Goal: Task Accomplishment & Management: Manage account settings

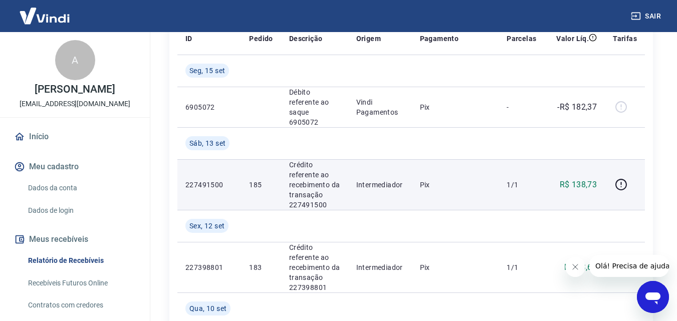
scroll to position [100, 0]
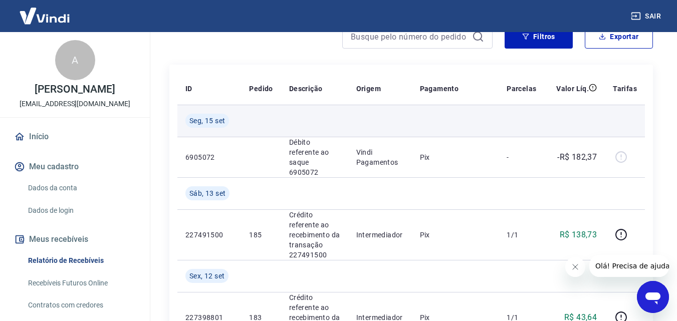
click at [378, 126] on td at bounding box center [380, 121] width 64 height 32
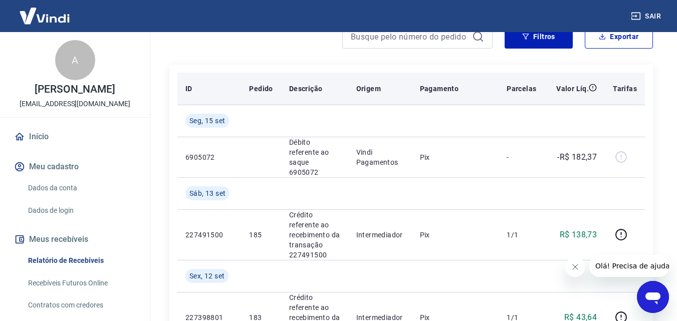
click at [458, 77] on th "Pagamento" at bounding box center [455, 89] width 87 height 32
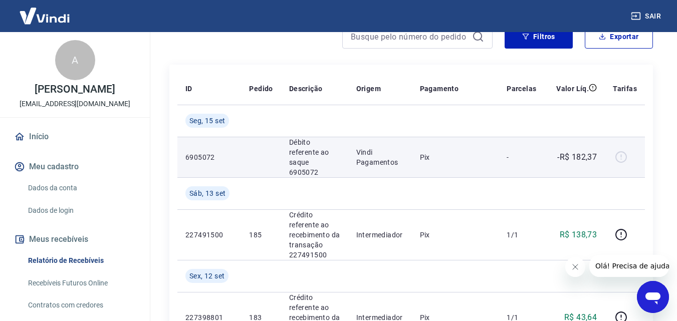
click at [276, 148] on td at bounding box center [261, 157] width 40 height 41
drag, startPoint x: 332, startPoint y: 146, endPoint x: 360, endPoint y: 151, distance: 28.4
click at [332, 146] on p "Débito referente ao saque 6905072" at bounding box center [314, 157] width 51 height 40
click at [377, 152] on p "Vindi Pagamentos" at bounding box center [380, 157] width 48 height 20
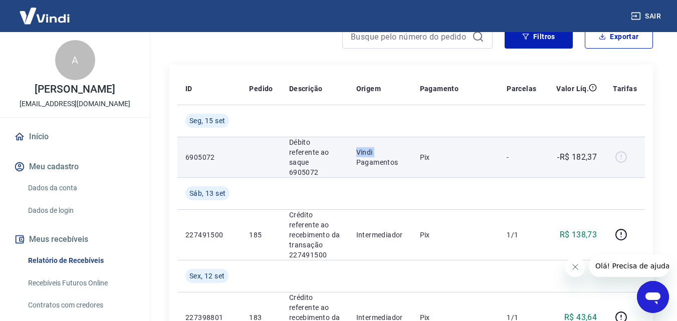
click at [377, 152] on p "Vindi Pagamentos" at bounding box center [380, 157] width 48 height 20
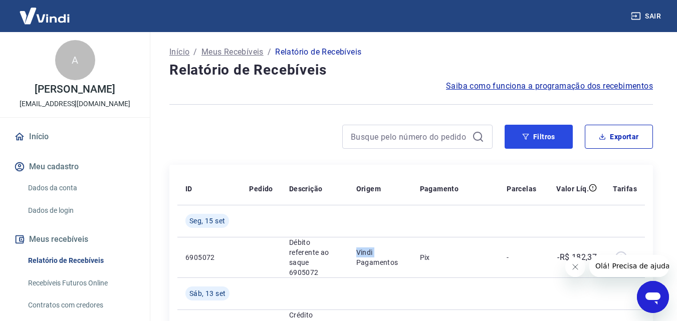
click at [566, 139] on button "Filtros" at bounding box center [539, 137] width 68 height 24
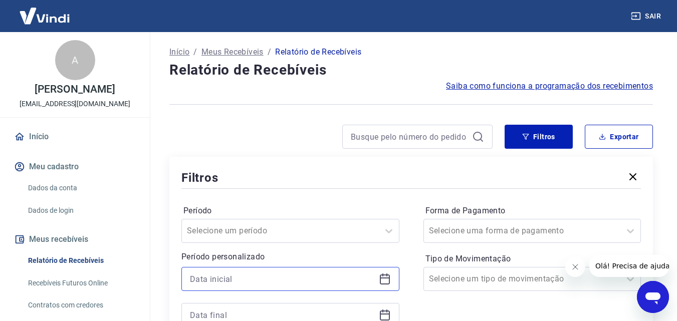
click at [271, 280] on input at bounding box center [282, 279] width 185 height 15
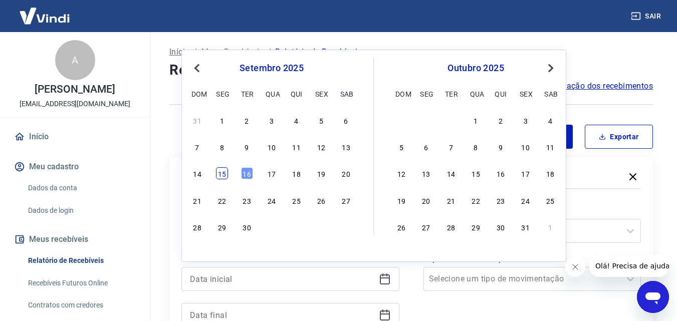
click at [225, 172] on div "15" at bounding box center [222, 173] width 12 height 12
click at [225, 172] on div "Filtros" at bounding box center [411, 178] width 460 height 18
type input "[DATE]"
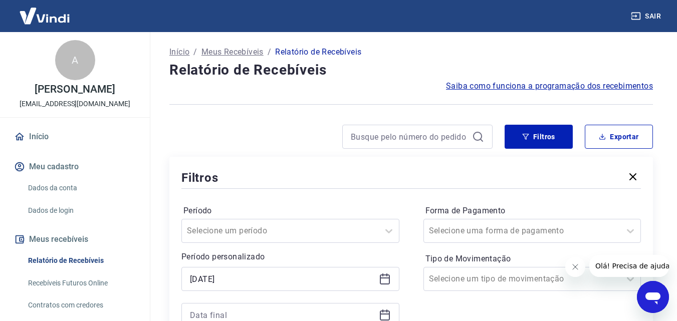
scroll to position [50, 0]
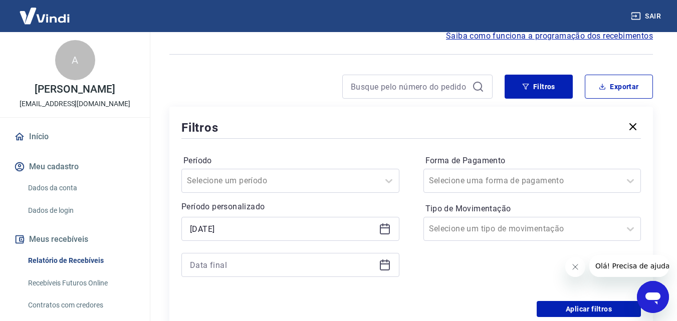
click at [387, 265] on icon at bounding box center [385, 265] width 12 height 12
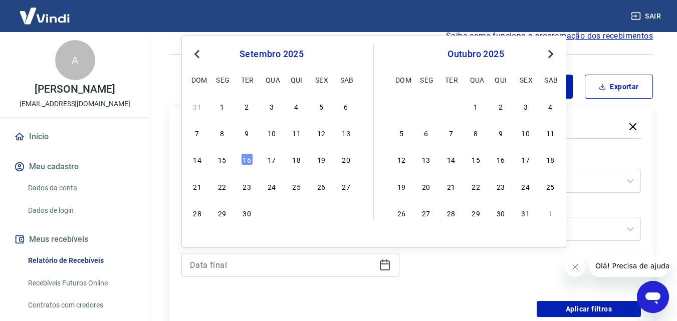
click at [216, 160] on div "14 15 16 17 18 19 20" at bounding box center [271, 159] width 163 height 15
click at [224, 160] on div "15" at bounding box center [222, 159] width 12 height 12
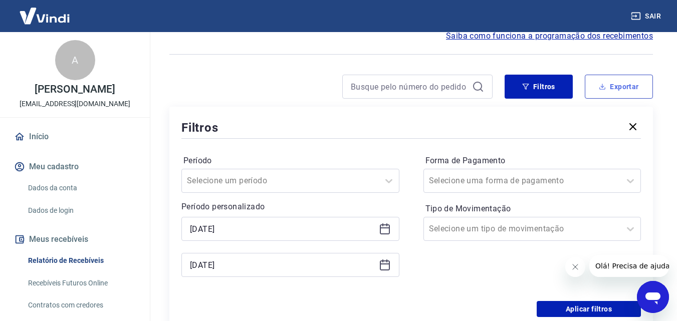
type input "[DATE]"
click at [477, 89] on icon at bounding box center [478, 87] width 12 height 12
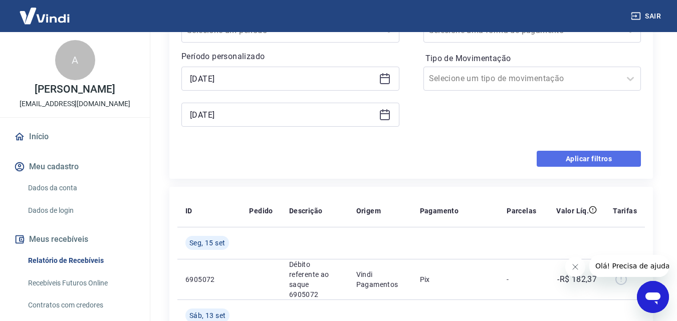
click at [625, 156] on button "Aplicar filtros" at bounding box center [589, 159] width 104 height 16
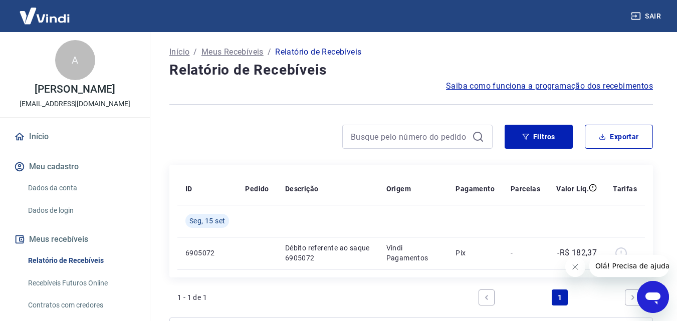
scroll to position [113, 0]
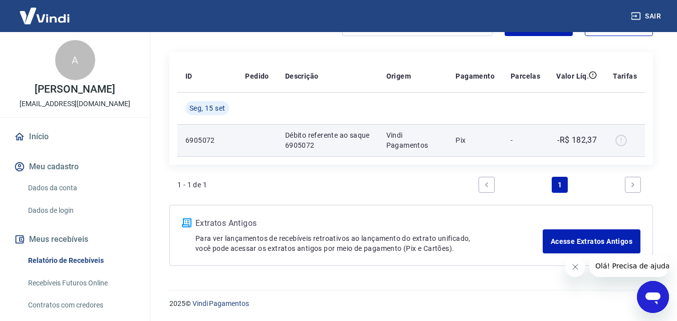
click at [464, 139] on p "Pix" at bounding box center [475, 140] width 39 height 10
click at [550, 141] on td "-R$ 182,37" at bounding box center [576, 140] width 57 height 32
click at [569, 141] on p "-R$ 182,37" at bounding box center [578, 140] width 40 height 12
click at [206, 141] on p "6905072" at bounding box center [208, 140] width 44 height 10
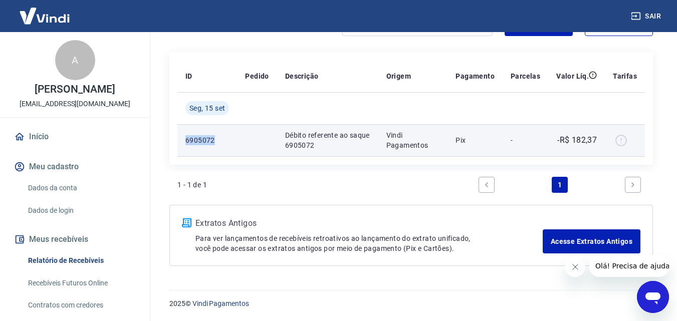
click at [206, 141] on p "6905072" at bounding box center [208, 140] width 44 height 10
click at [324, 141] on p "Débito referente ao saque 6905072" at bounding box center [327, 140] width 85 height 20
click at [448, 141] on td "Vindi Pagamentos" at bounding box center [414, 140] width 70 height 32
click at [384, 140] on td "Vindi Pagamentos" at bounding box center [414, 140] width 70 height 32
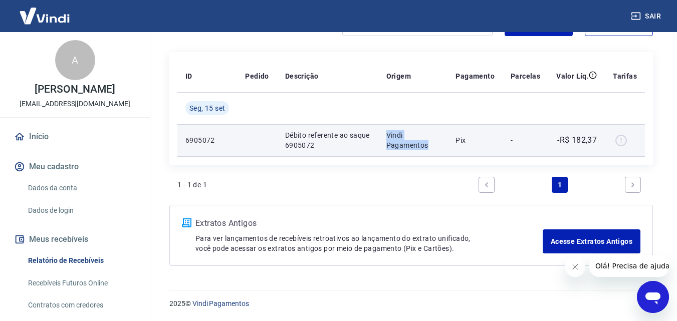
drag, startPoint x: 383, startPoint y: 141, endPoint x: 342, endPoint y: 135, distance: 41.5
click at [351, 136] on tr "6905072 Débito referente ao saque 6905072 Vindi Pagamentos Pix - -R$ 182,37" at bounding box center [411, 140] width 468 height 32
click at [234, 131] on tr "6905072 Débito referente ao saque 6905072 Vindi Pagamentos Pix - -R$ 182,37" at bounding box center [411, 140] width 468 height 32
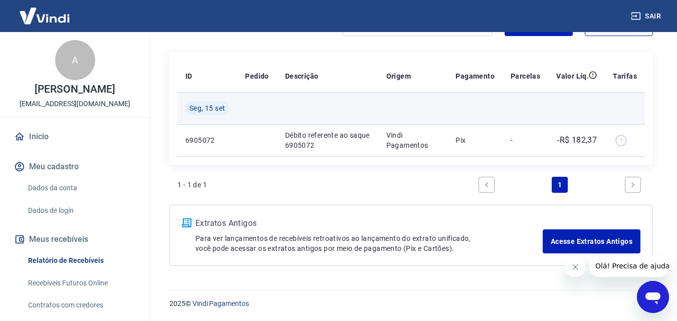
click at [203, 116] on td "Seg, 15 set" at bounding box center [207, 108] width 60 height 32
click at [204, 112] on span "Seg, 15 set" at bounding box center [208, 108] width 36 height 10
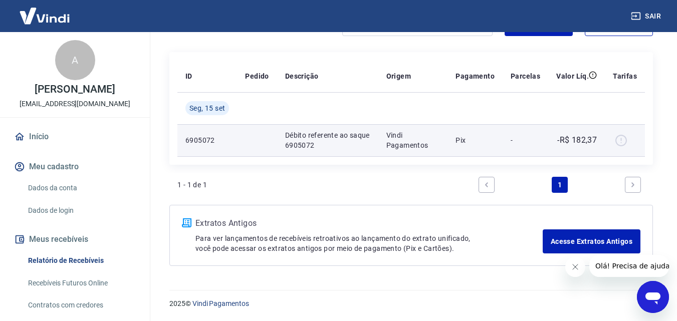
click at [371, 145] on p "Débito referente ao saque 6905072" at bounding box center [327, 140] width 85 height 20
drag, startPoint x: 396, startPoint y: 138, endPoint x: 419, endPoint y: 132, distance: 24.0
click at [410, 136] on p "Vindi Pagamentos" at bounding box center [414, 140] width 54 height 20
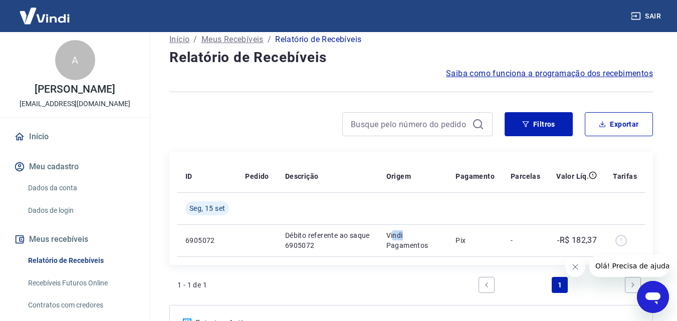
scroll to position [0, 0]
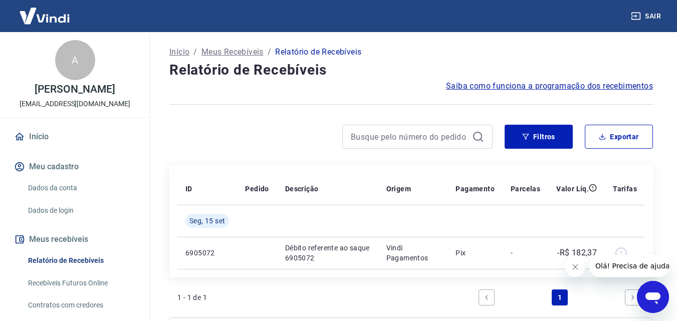
click at [472, 136] on div at bounding box center [417, 137] width 150 height 24
click at [545, 137] on button "Filtros" at bounding box center [539, 137] width 68 height 24
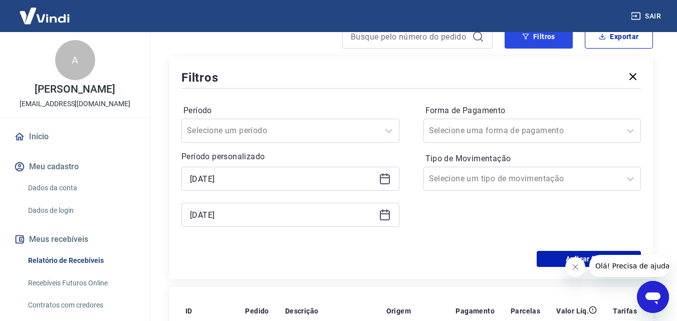
scroll to position [251, 0]
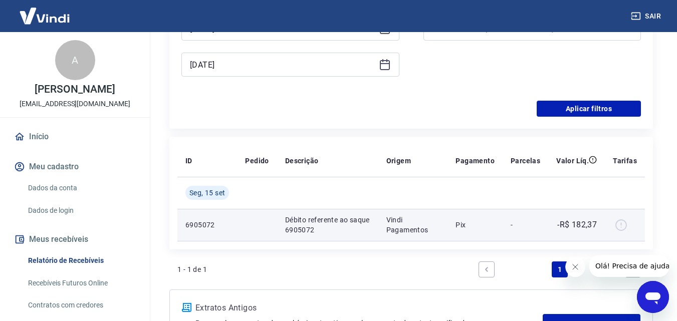
click at [622, 224] on div at bounding box center [625, 225] width 24 height 16
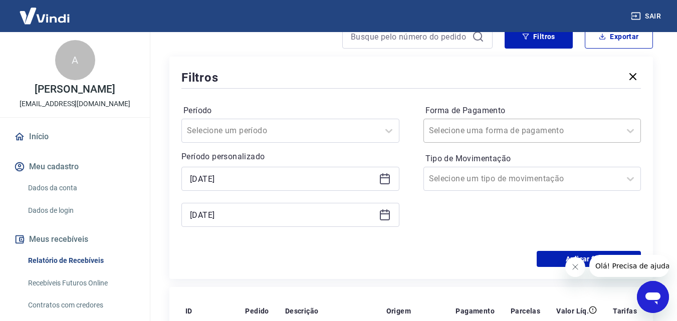
scroll to position [50, 0]
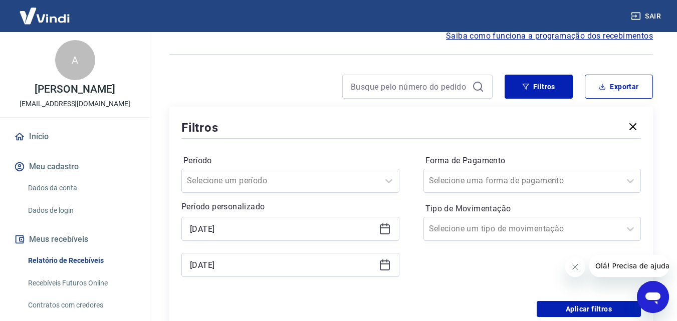
click at [631, 123] on icon "button" at bounding box center [633, 127] width 12 height 12
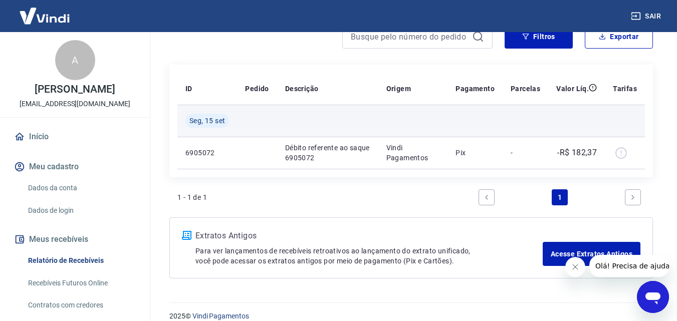
scroll to position [113, 0]
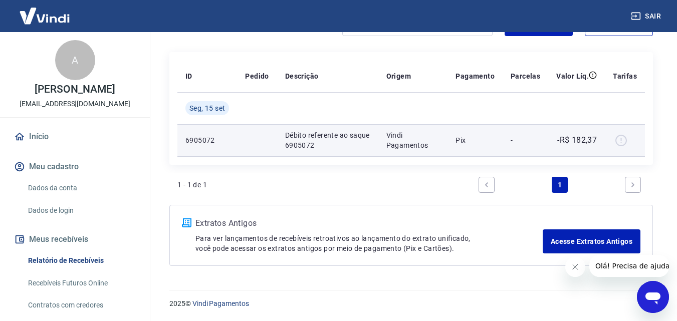
click at [611, 137] on td at bounding box center [625, 140] width 40 height 32
click at [617, 140] on div at bounding box center [625, 140] width 24 height 16
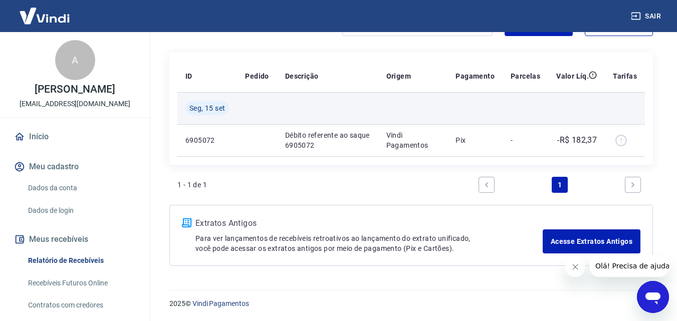
click at [461, 109] on td at bounding box center [475, 108] width 55 height 32
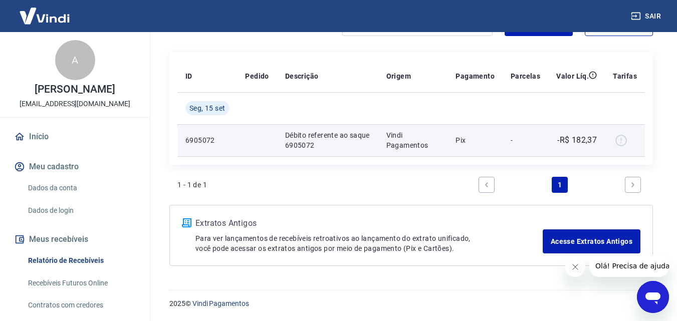
click at [440, 145] on p "Vindi Pagamentos" at bounding box center [414, 140] width 54 height 20
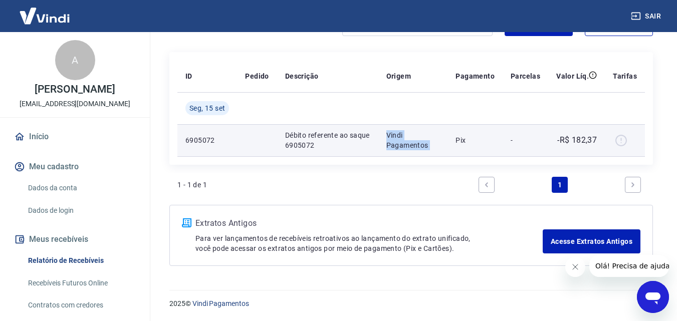
drag, startPoint x: 440, startPoint y: 145, endPoint x: 565, endPoint y: 151, distance: 125.0
click at [445, 146] on td "Vindi Pagamentos" at bounding box center [414, 140] width 70 height 32
click at [563, 146] on td "-R$ 182,37" at bounding box center [576, 140] width 57 height 32
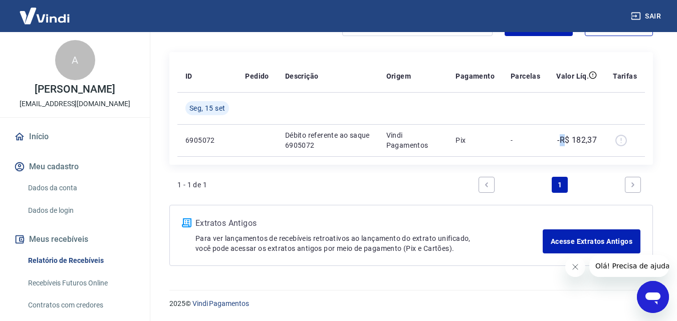
drag, startPoint x: 563, startPoint y: 146, endPoint x: 479, endPoint y: 175, distance: 88.9
click at [560, 135] on td "-R$ 182,37" at bounding box center [576, 140] width 57 height 32
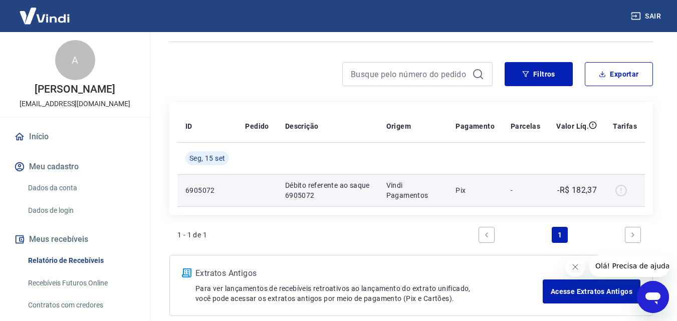
click at [615, 191] on div at bounding box center [625, 190] width 24 height 16
click at [616, 191] on div at bounding box center [625, 190] width 24 height 16
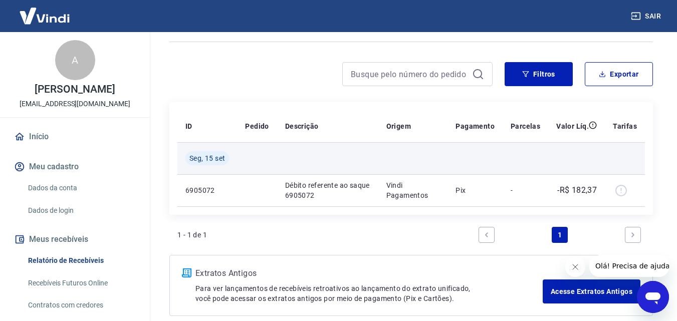
drag, startPoint x: 496, startPoint y: 155, endPoint x: 516, endPoint y: 161, distance: 21.6
click at [496, 156] on td at bounding box center [475, 158] width 55 height 32
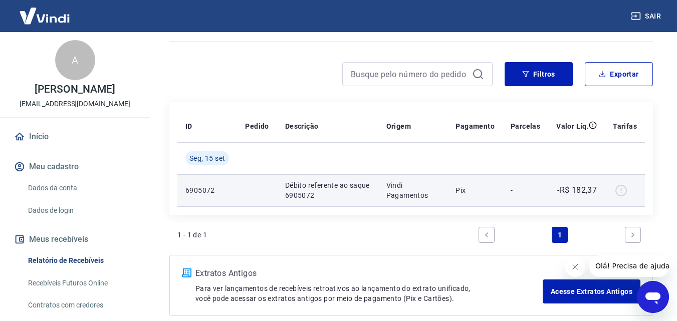
click at [620, 194] on div at bounding box center [625, 190] width 24 height 16
click at [620, 193] on div at bounding box center [625, 190] width 24 height 16
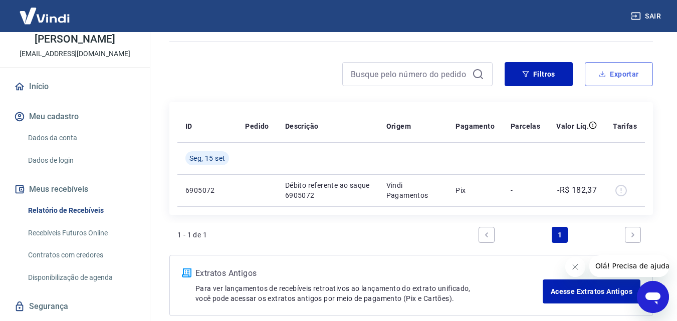
click at [603, 76] on icon "button" at bounding box center [602, 74] width 7 height 7
type input "[DATE]"
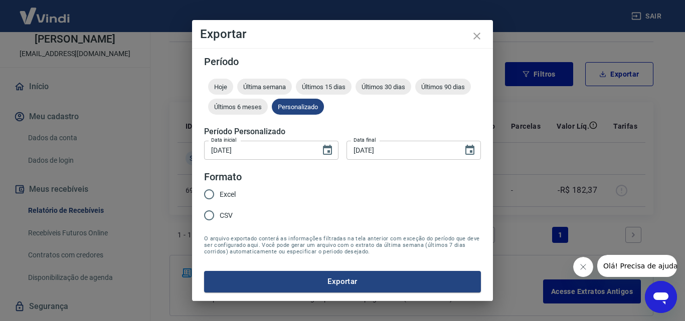
click at [229, 192] on span "Excel" at bounding box center [228, 195] width 16 height 11
click at [220, 192] on input "Excel" at bounding box center [209, 194] width 21 height 21
radio input "true"
click at [337, 283] on button "Exportar" at bounding box center [342, 281] width 277 height 21
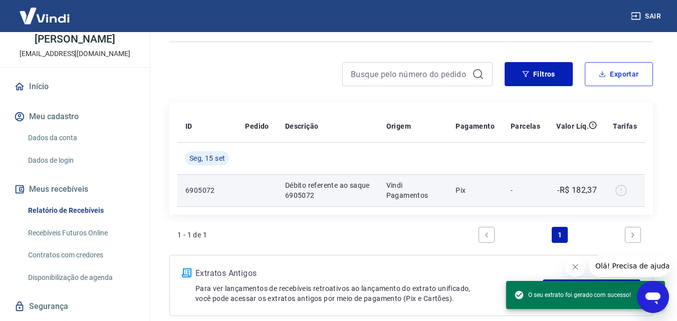
scroll to position [113, 0]
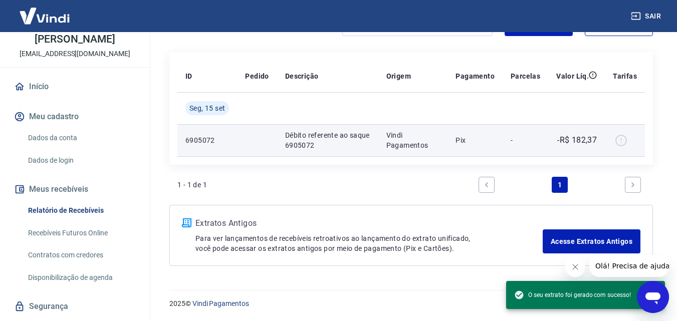
click at [621, 140] on div at bounding box center [625, 140] width 24 height 16
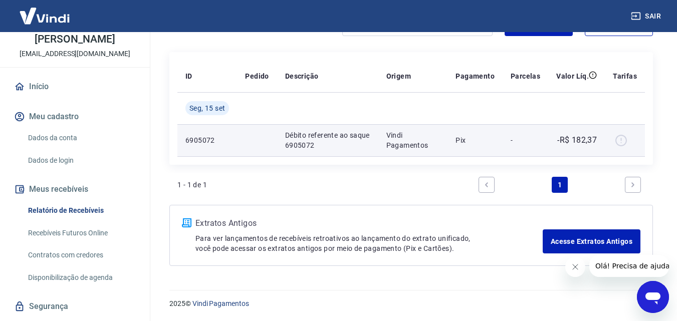
click at [621, 140] on div at bounding box center [625, 140] width 24 height 16
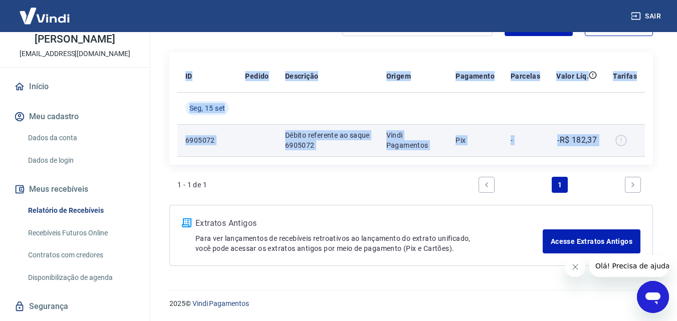
click at [621, 140] on div at bounding box center [625, 140] width 24 height 16
click at [621, 139] on div at bounding box center [625, 140] width 24 height 16
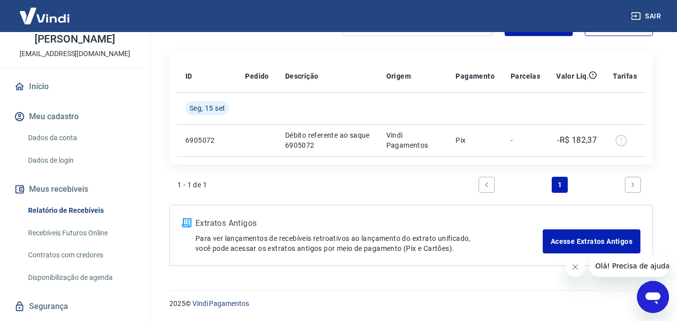
click at [434, 187] on div "1 - 1 de 1 1" at bounding box center [411, 185] width 468 height 24
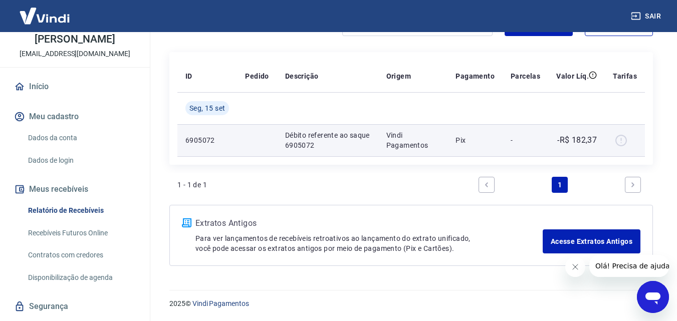
scroll to position [63, 0]
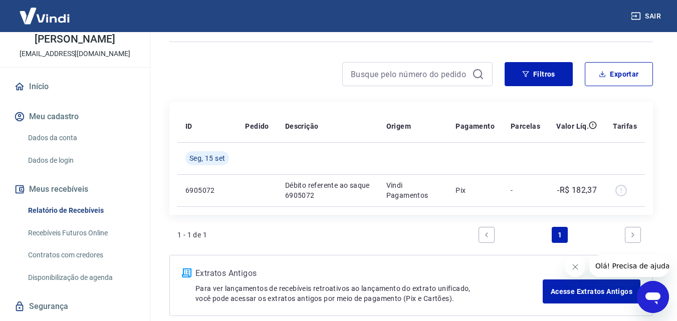
click at [555, 60] on div "Início / Meus Recebíveis / Relatório de Recebíveis Relatório de Recebíveis Saib…" at bounding box center [411, 148] width 508 height 359
click at [555, 64] on button "Filtros" at bounding box center [539, 74] width 68 height 24
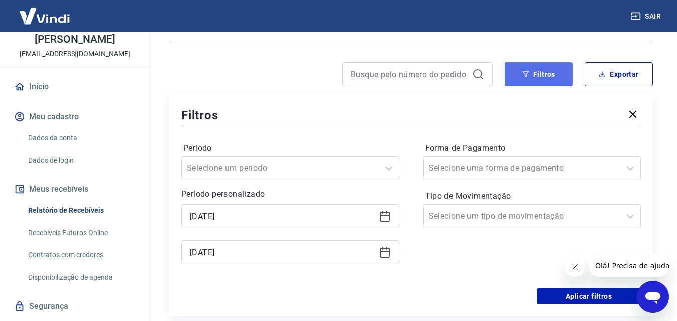
click at [544, 80] on button "Filtros" at bounding box center [539, 74] width 68 height 24
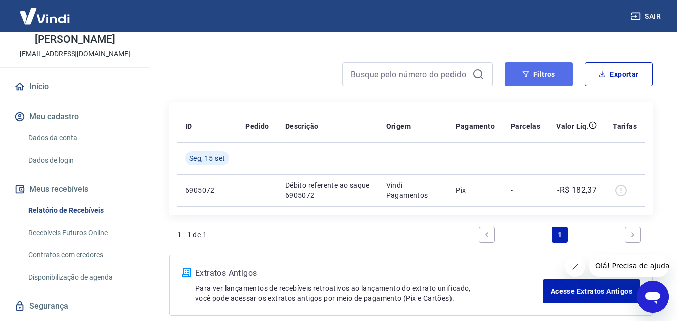
click at [522, 73] on icon "button" at bounding box center [525, 74] width 7 height 7
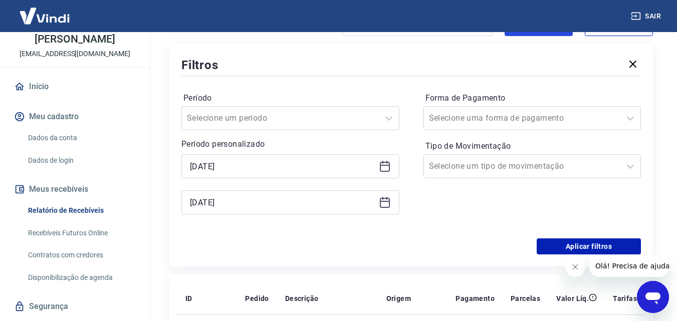
scroll to position [163, 0]
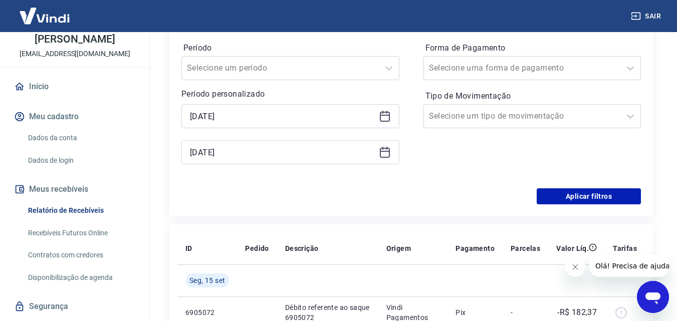
click at [387, 117] on icon at bounding box center [385, 116] width 12 height 12
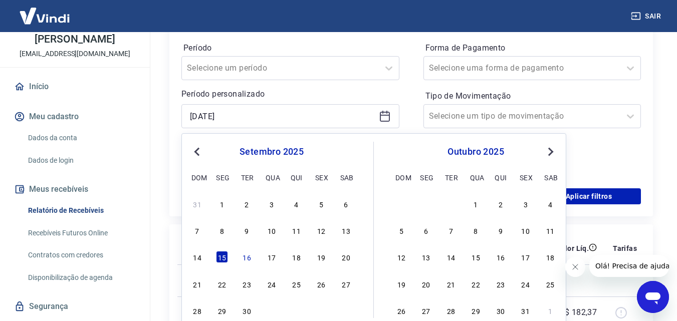
click at [289, 227] on div "7 8 9 10 11 12 13" at bounding box center [271, 231] width 163 height 15
click at [293, 233] on div "11" at bounding box center [297, 231] width 12 height 12
type input "[DATE]"
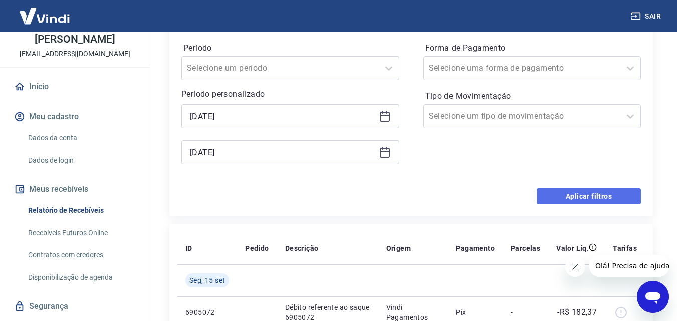
click at [572, 197] on button "Aplicar filtros" at bounding box center [589, 197] width 104 height 16
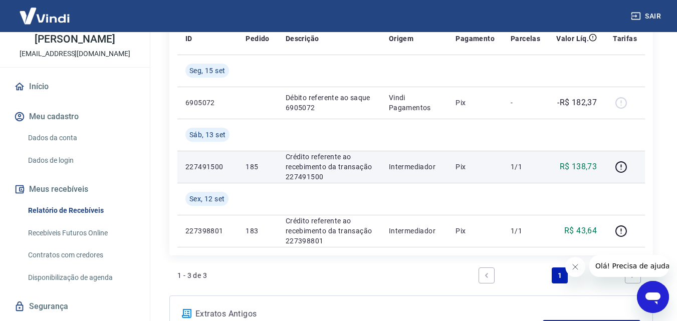
scroll to position [100, 0]
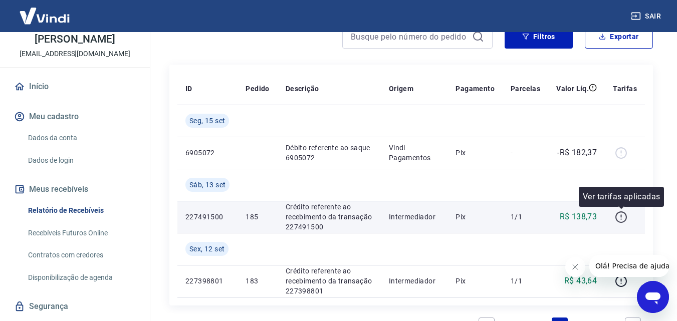
click at [619, 217] on icon "button" at bounding box center [621, 217] width 13 height 13
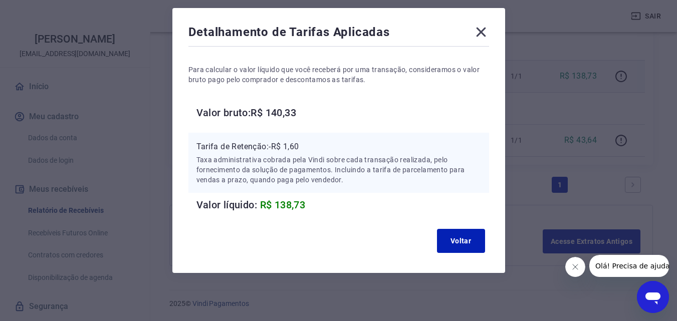
scroll to position [0, 0]
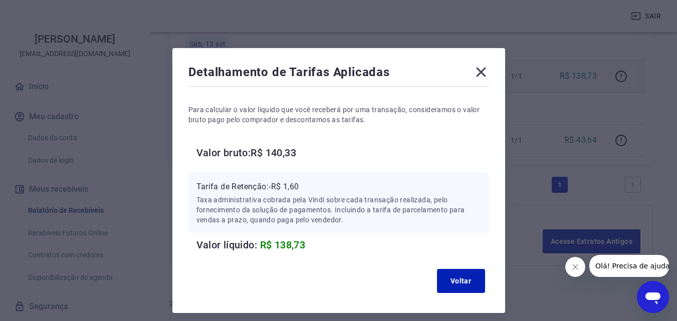
click at [479, 70] on icon at bounding box center [481, 73] width 10 height 10
